Goal: Task Accomplishment & Management: Manage account settings

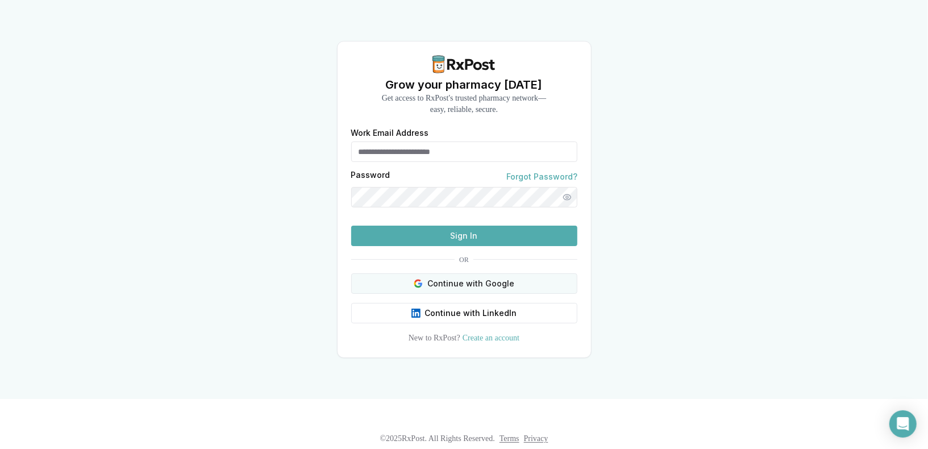
click at [444, 294] on button "Continue with Google" at bounding box center [464, 283] width 226 height 20
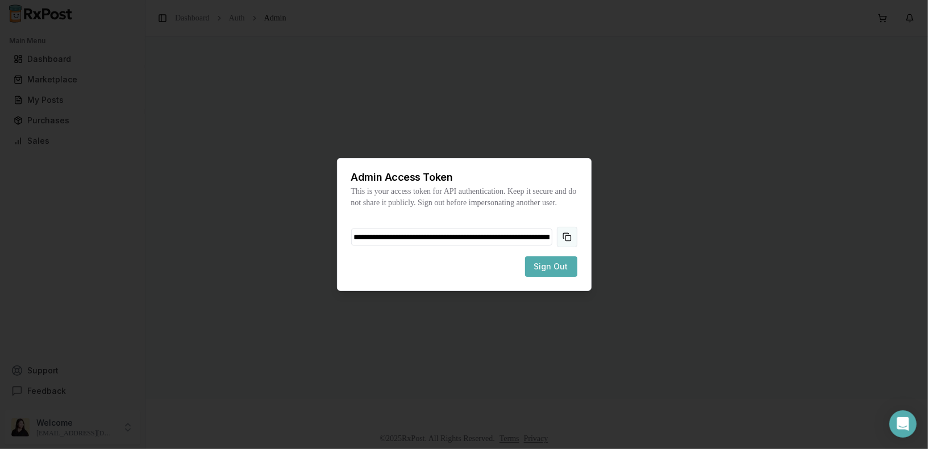
click at [568, 237] on button "Copy token to clipboard" at bounding box center [567, 237] width 20 height 20
click at [557, 272] on span "Sign Out" at bounding box center [551, 266] width 34 height 11
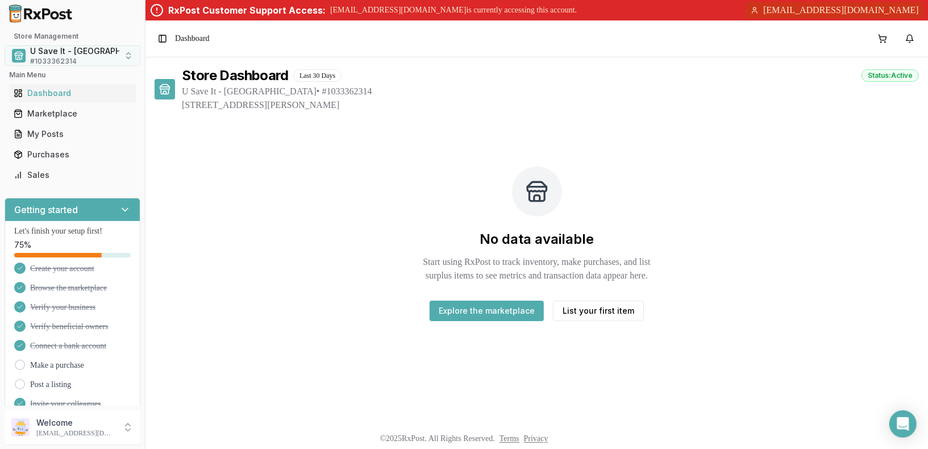
click at [95, 56] on span "U Save It - South Albany" at bounding box center [92, 50] width 124 height 11
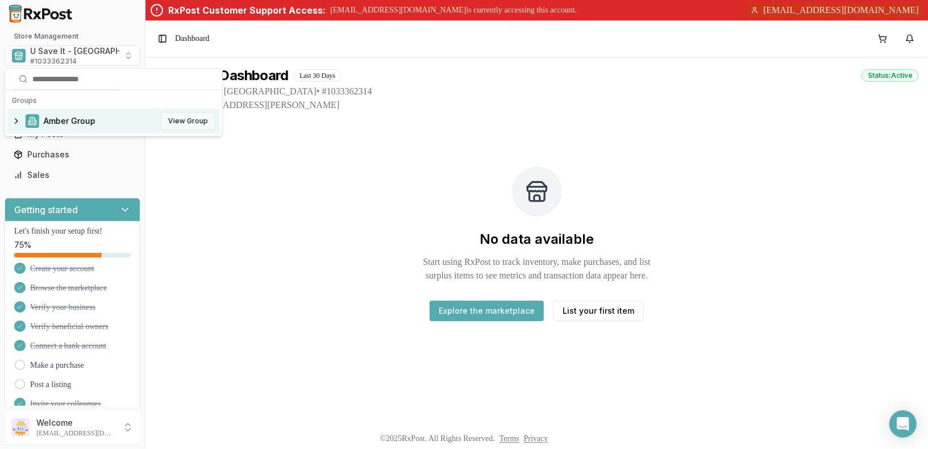
click at [185, 117] on button "View Group" at bounding box center [188, 121] width 55 height 18
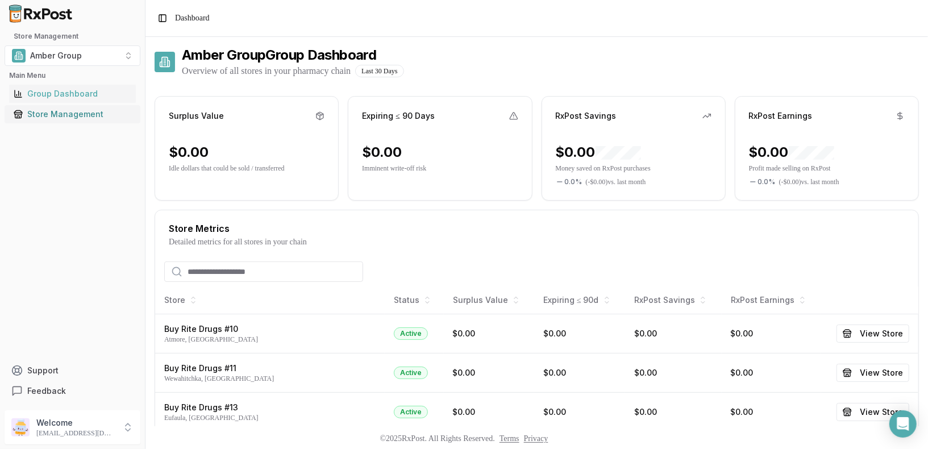
click at [71, 119] on div "Store Management" at bounding box center [73, 114] width 118 height 11
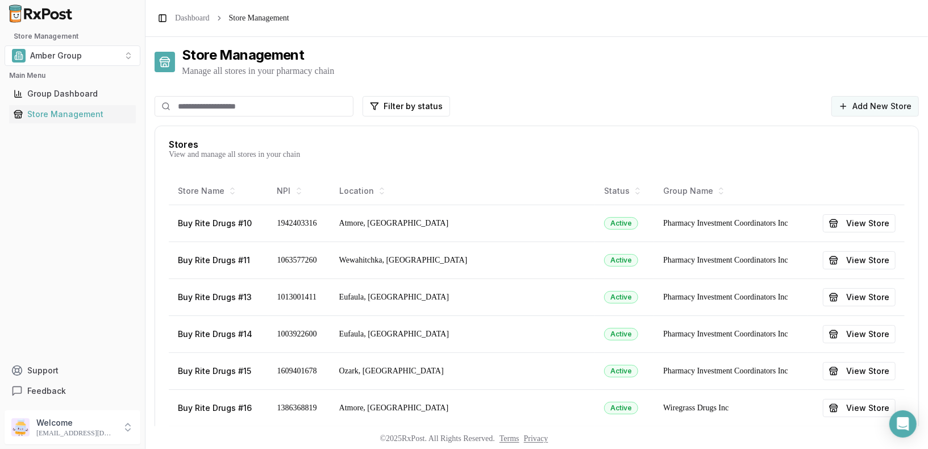
click at [880, 101] on button "Add New Store" at bounding box center [874, 106] width 87 height 20
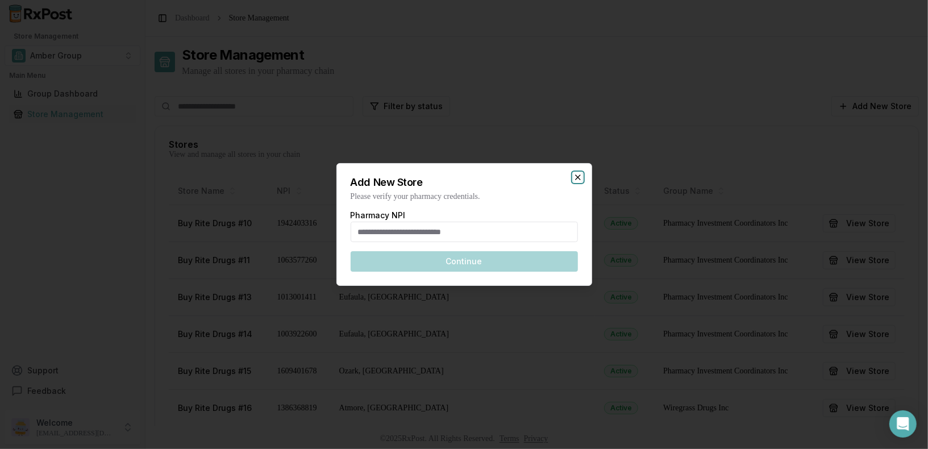
click at [576, 178] on icon "button" at bounding box center [577, 177] width 9 height 9
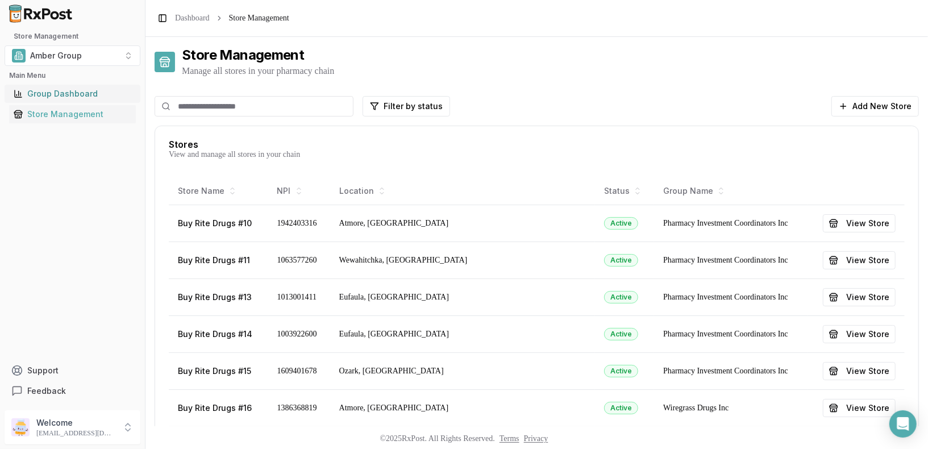
click at [95, 97] on div "Group Dashboard" at bounding box center [73, 93] width 118 height 11
